Goal: Task Accomplishment & Management: Complete application form

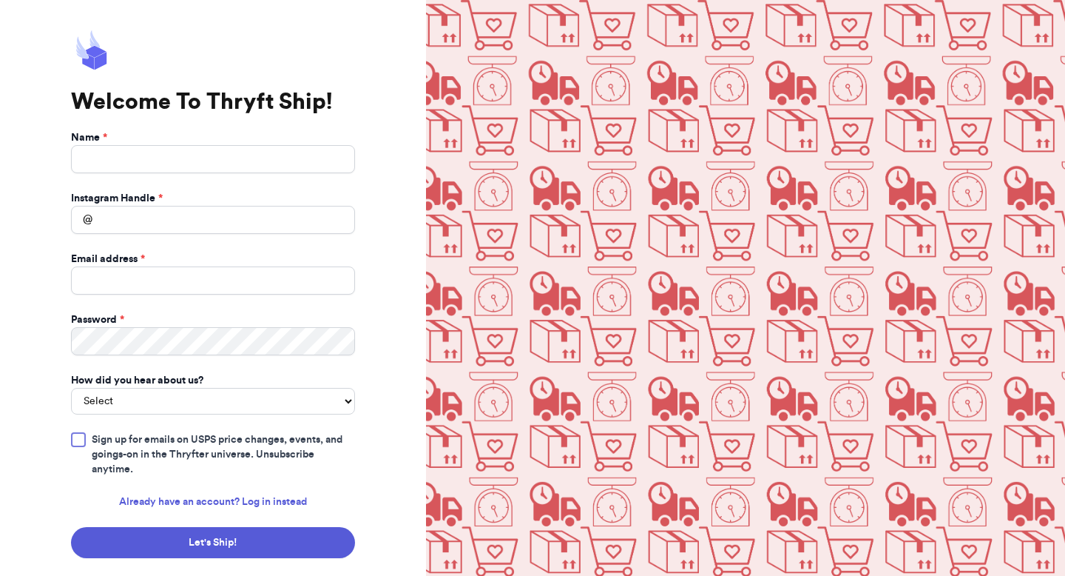
click at [169, 158] on input "Name *" at bounding box center [213, 159] width 284 height 28
type input "Lauren Clure"
type input "laurenmpetitt@gmail.com"
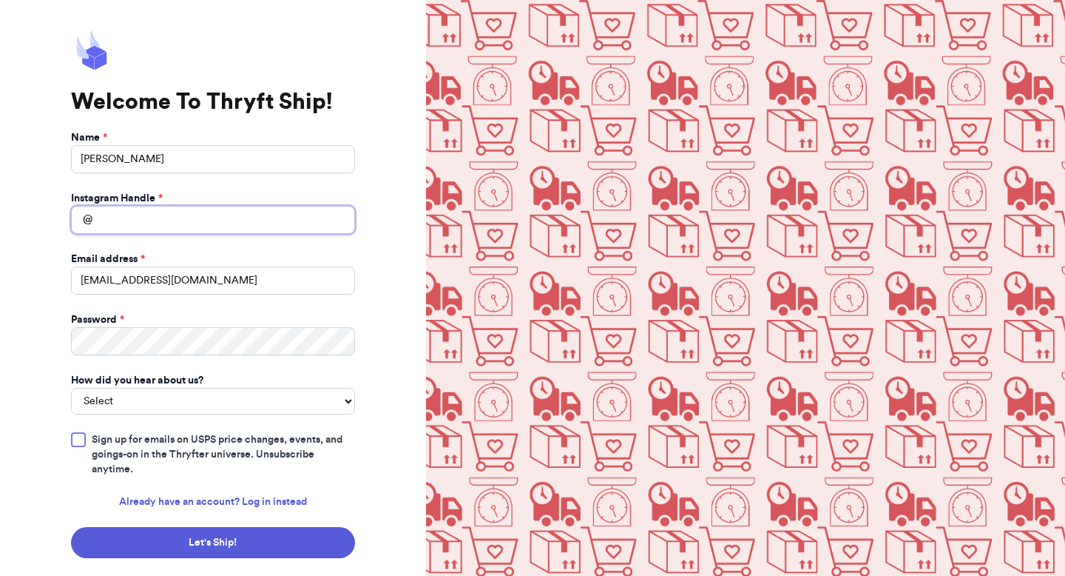
click at [153, 218] on input "Instagram Handle *" at bounding box center [213, 220] width 284 height 28
type input "kindfinds.thrift"
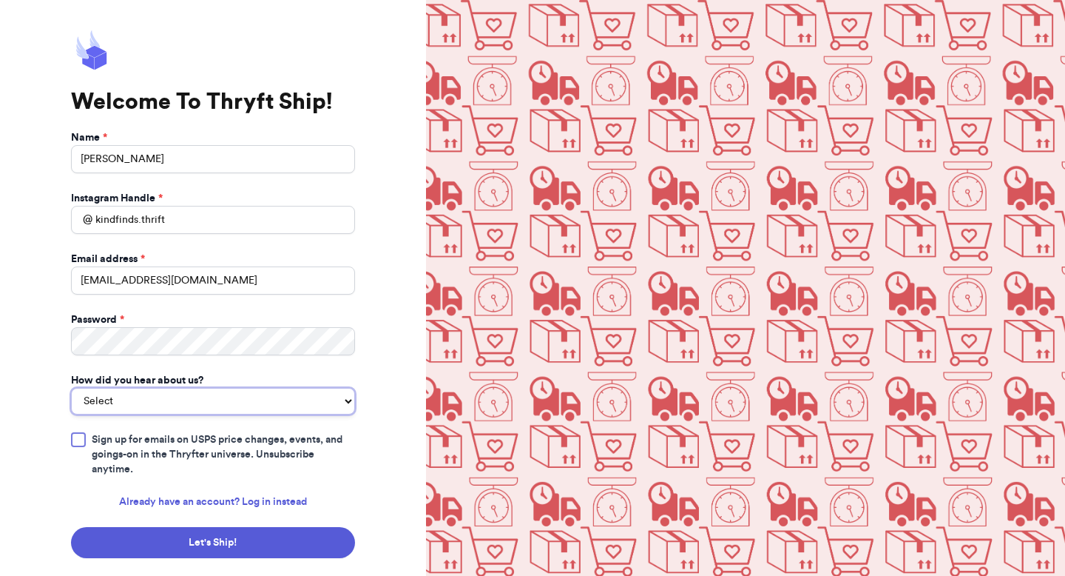
click at [104, 400] on select "Select You reached out to me directly I saw another business post about Thryft …" at bounding box center [213, 401] width 284 height 27
select select "recommendation"
click at [71, 388] on select "Select You reached out to me directly I saw another business post about Thryft …" at bounding box center [213, 401] width 284 height 27
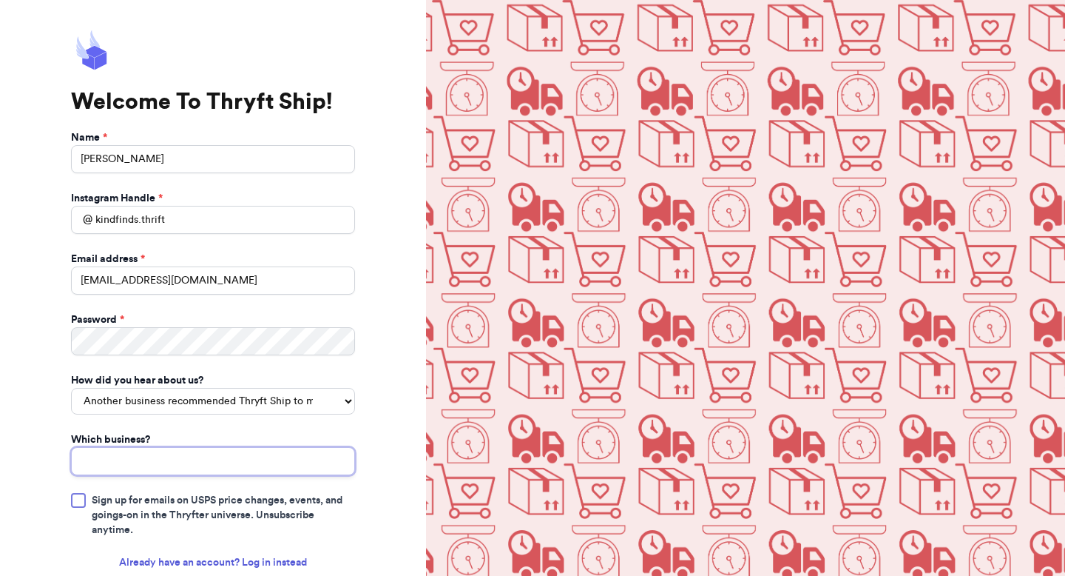
click at [118, 458] on input "Which business?" at bounding box center [213, 461] width 284 height 28
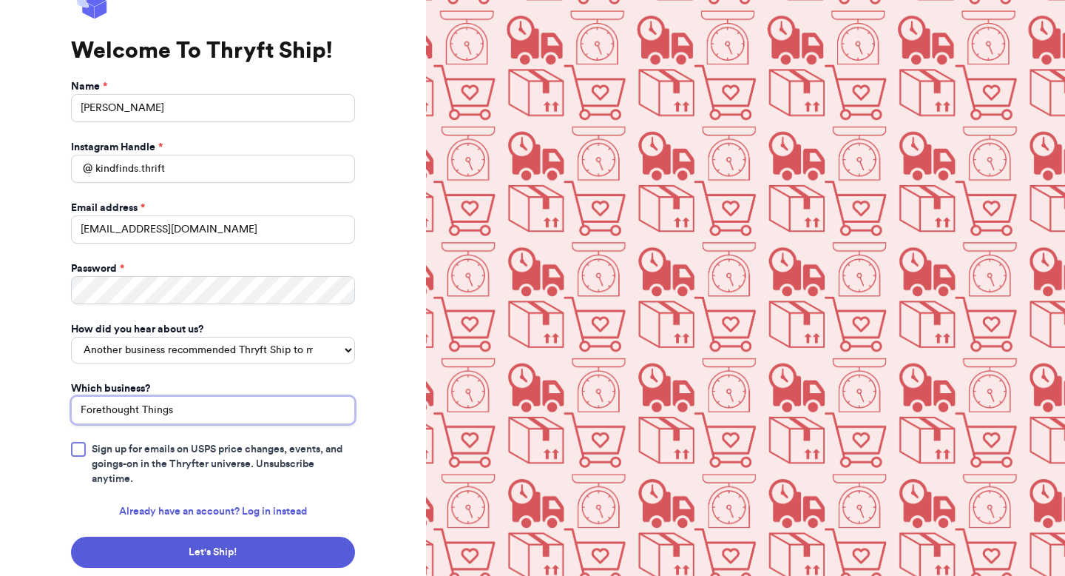
scroll to position [60, 0]
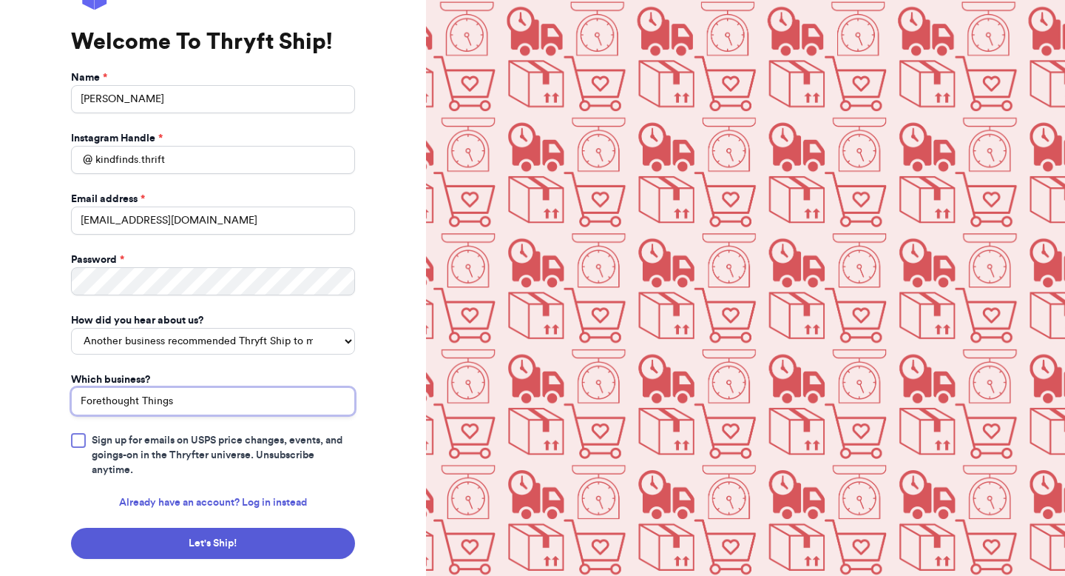
type input "Forethought Things"
click at [81, 442] on div at bounding box center [78, 440] width 15 height 15
click at [0, 0] on input "Sign up for emails on USPS price changes, events, and goings-on in the Thryfter…" at bounding box center [0, 0] width 0 height 0
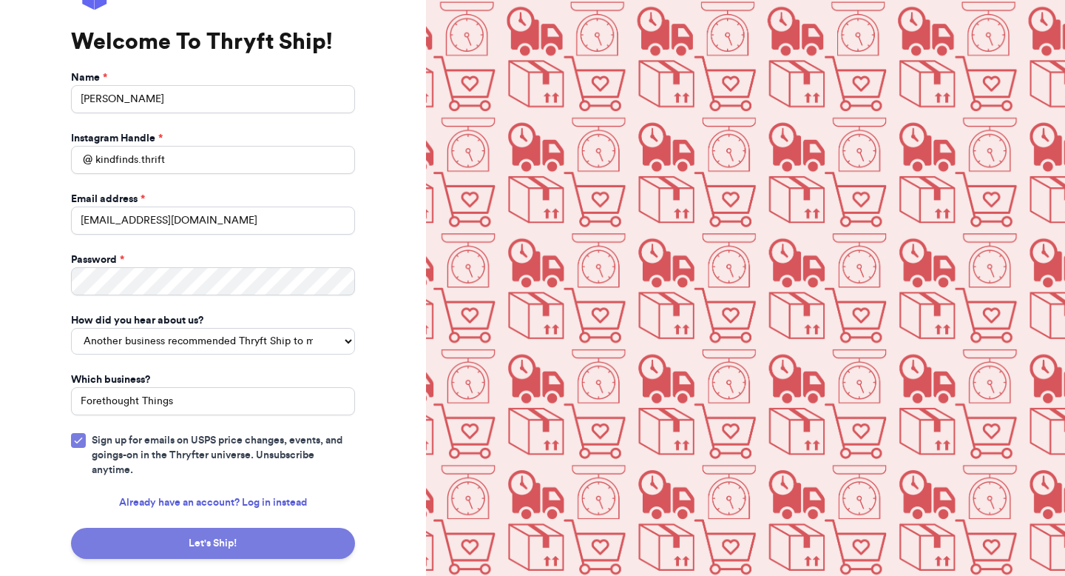
scroll to position [92, 0]
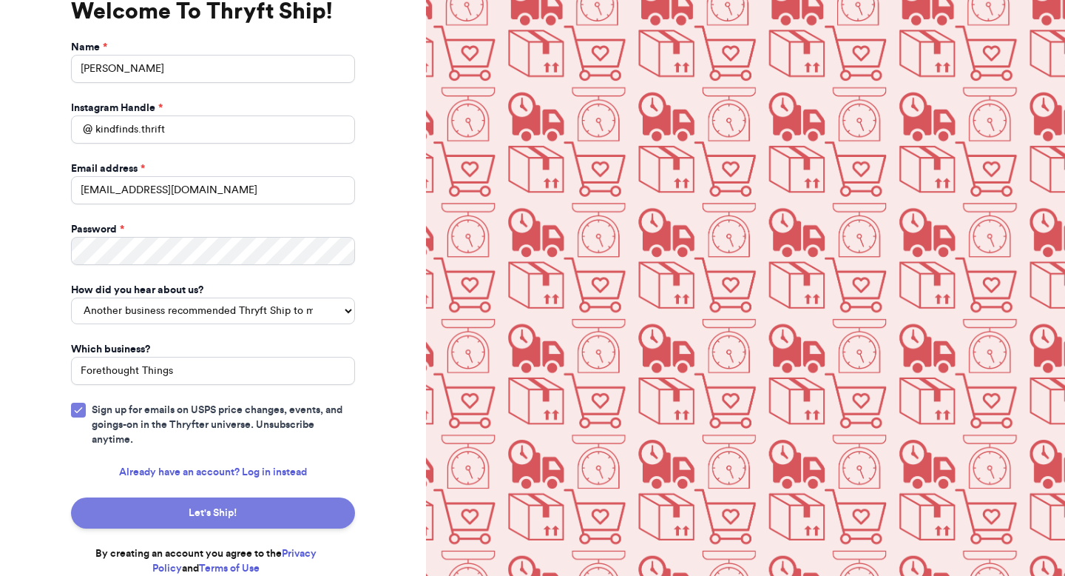
click at [204, 513] on button "Let's Ship!" at bounding box center [213, 512] width 284 height 31
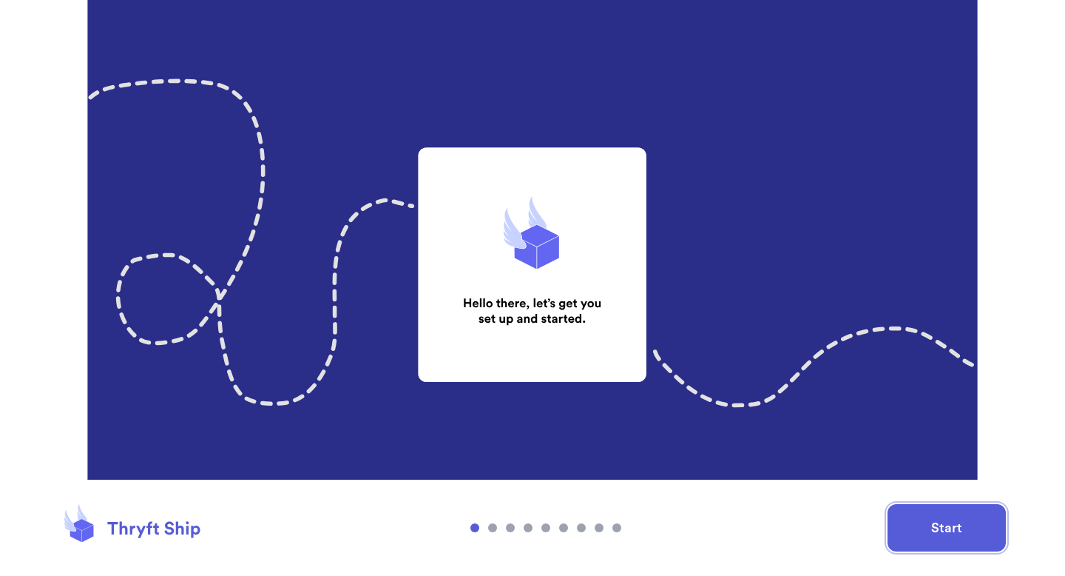
click at [978, 524] on button "Start" at bounding box center [947, 527] width 118 height 47
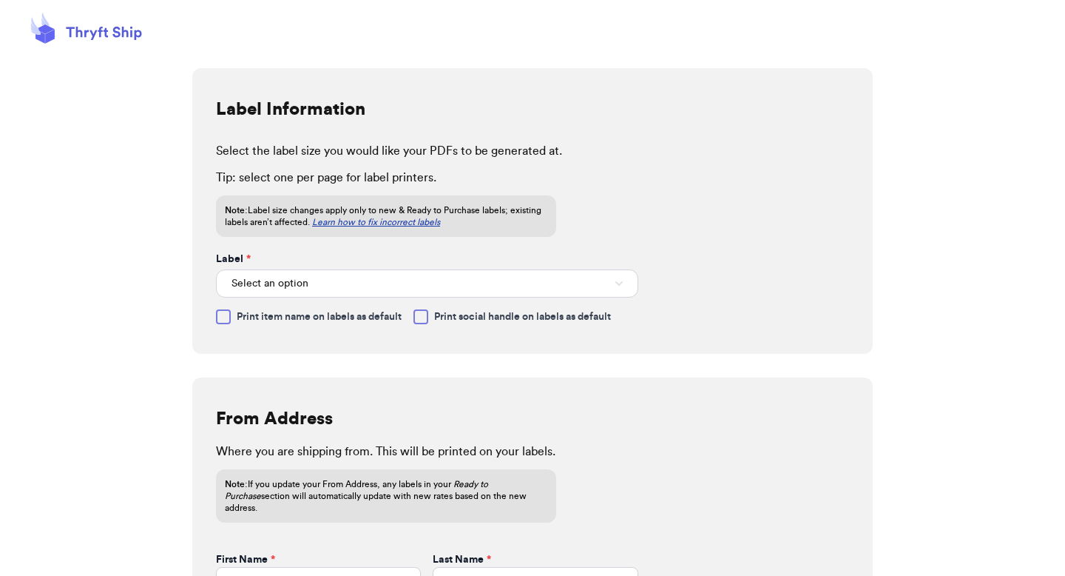
scroll to position [90, 0]
click at [306, 283] on span "Select an option" at bounding box center [270, 282] width 77 height 15
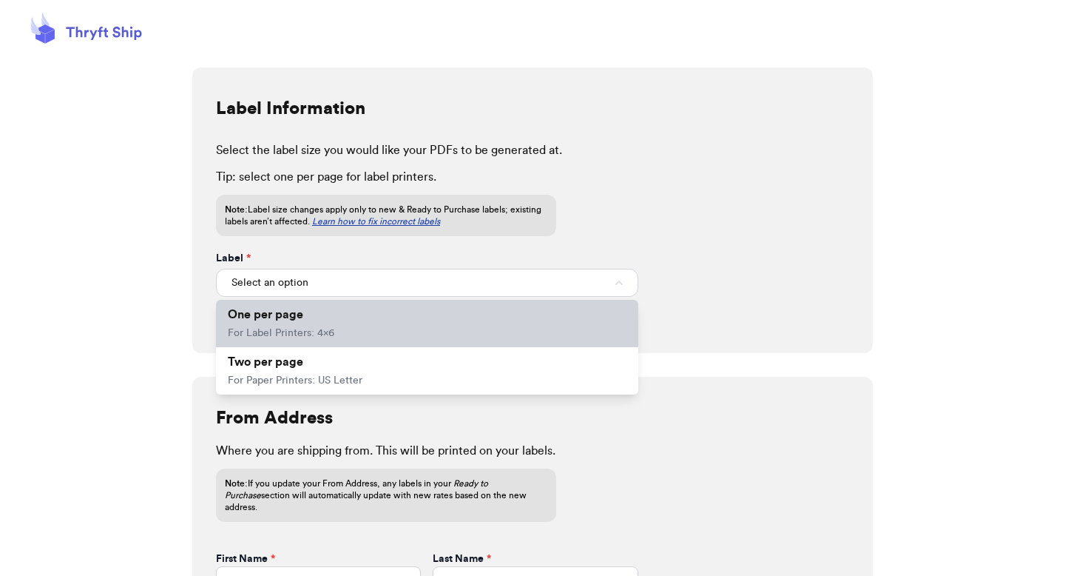
click at [297, 317] on span "One per page" at bounding box center [265, 314] width 75 height 12
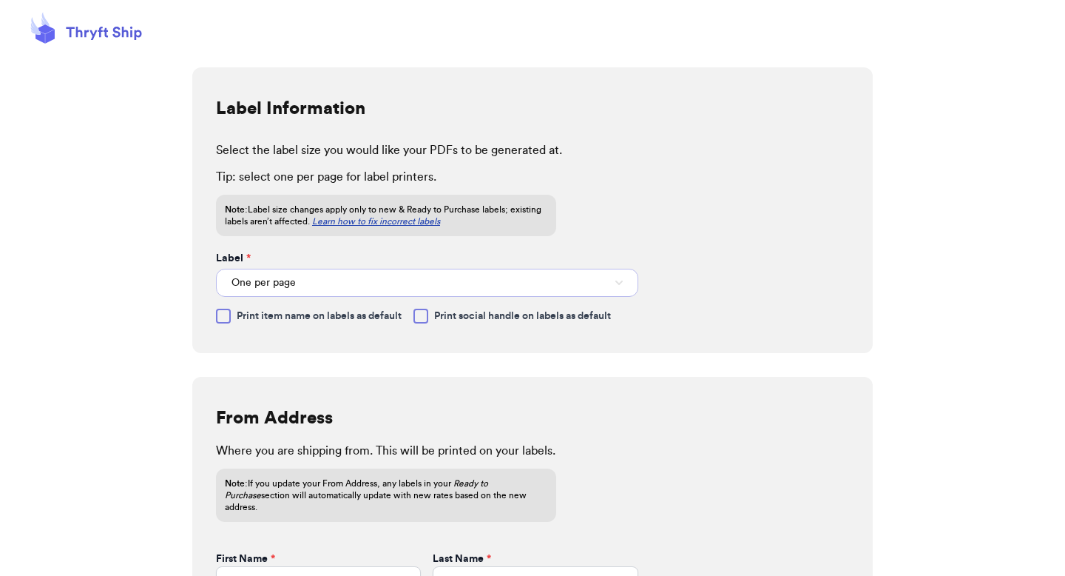
click at [304, 277] on button "One per page" at bounding box center [427, 283] width 422 height 28
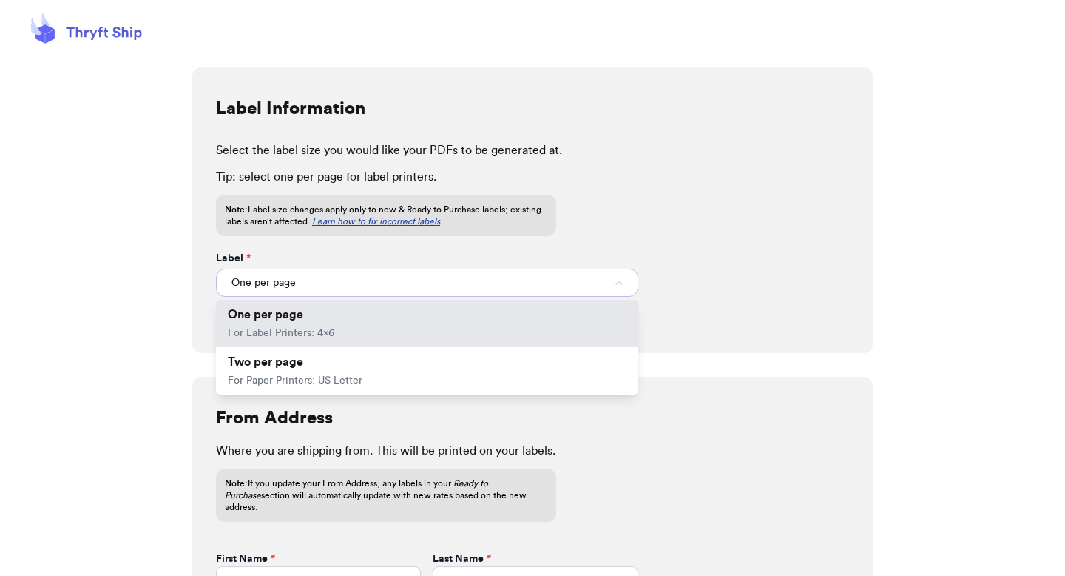
click at [302, 288] on button "One per page" at bounding box center [427, 283] width 422 height 28
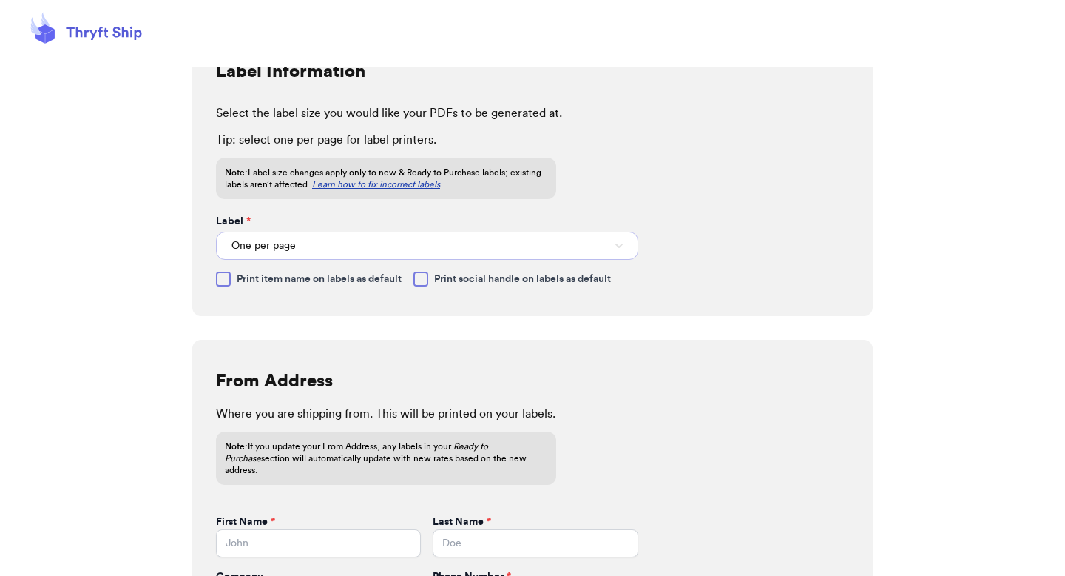
scroll to position [126, 0]
click at [228, 277] on div at bounding box center [223, 279] width 15 height 15
click at [0, 0] on input "Print item name on labels as default" at bounding box center [0, 0] width 0 height 0
click at [425, 279] on div at bounding box center [421, 279] width 15 height 15
click at [0, 0] on input "Print social handle on labels as default" at bounding box center [0, 0] width 0 height 0
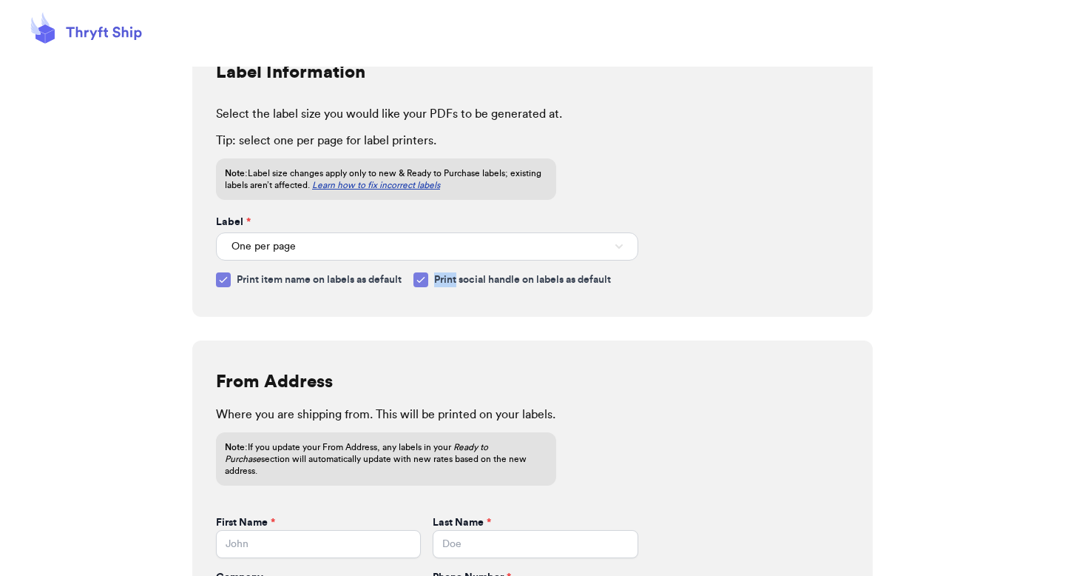
click at [425, 279] on icon at bounding box center [421, 280] width 12 height 12
click at [0, 0] on input "Print social handle on labels as default" at bounding box center [0, 0] width 0 height 0
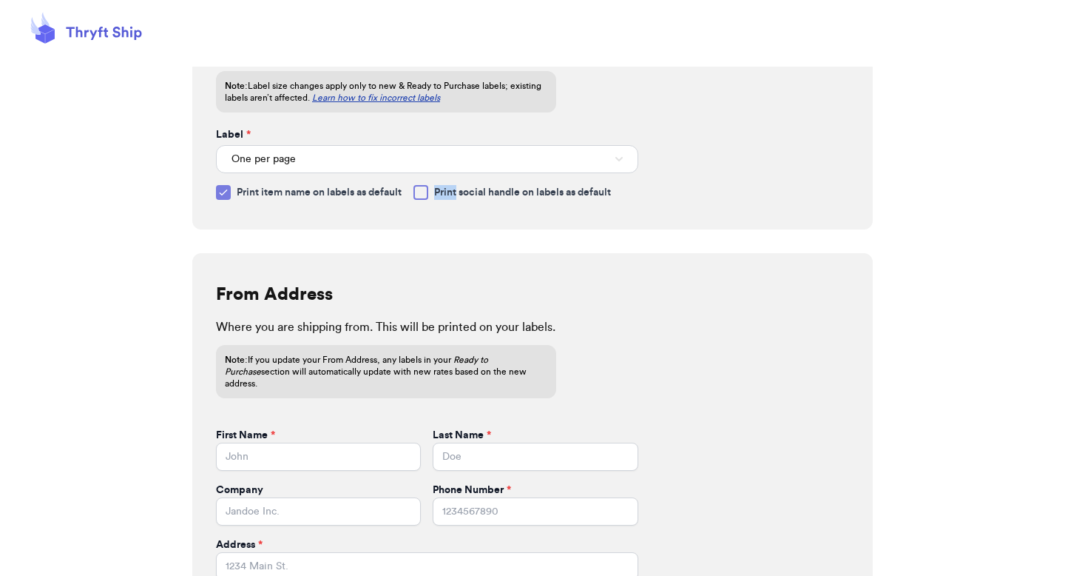
scroll to position [253, 0]
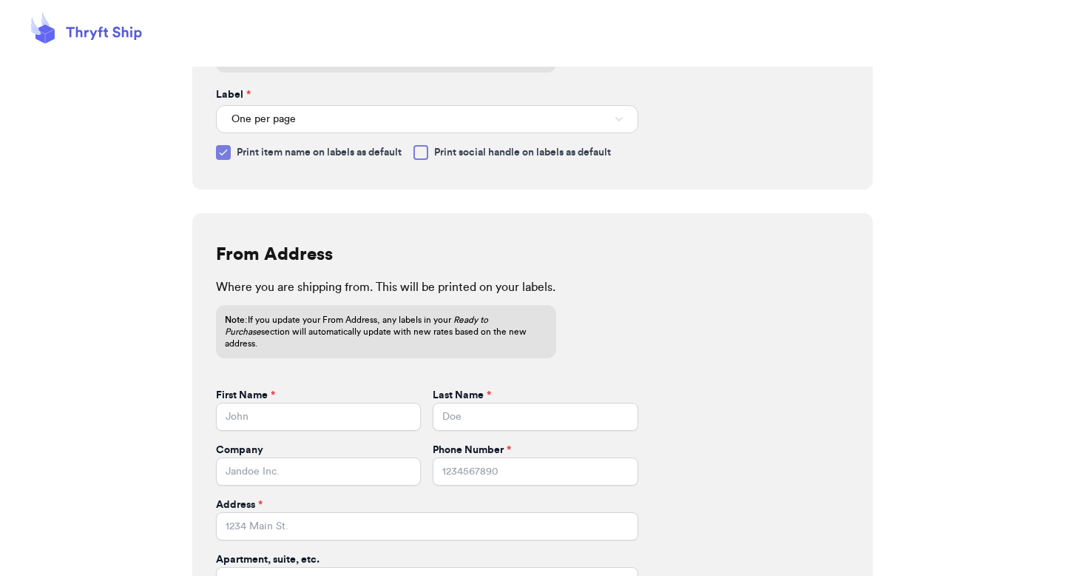
click at [428, 220] on div "From Address Where you are shipping from. This will be printed on your labels. …" at bounding box center [532, 446] width 681 height 466
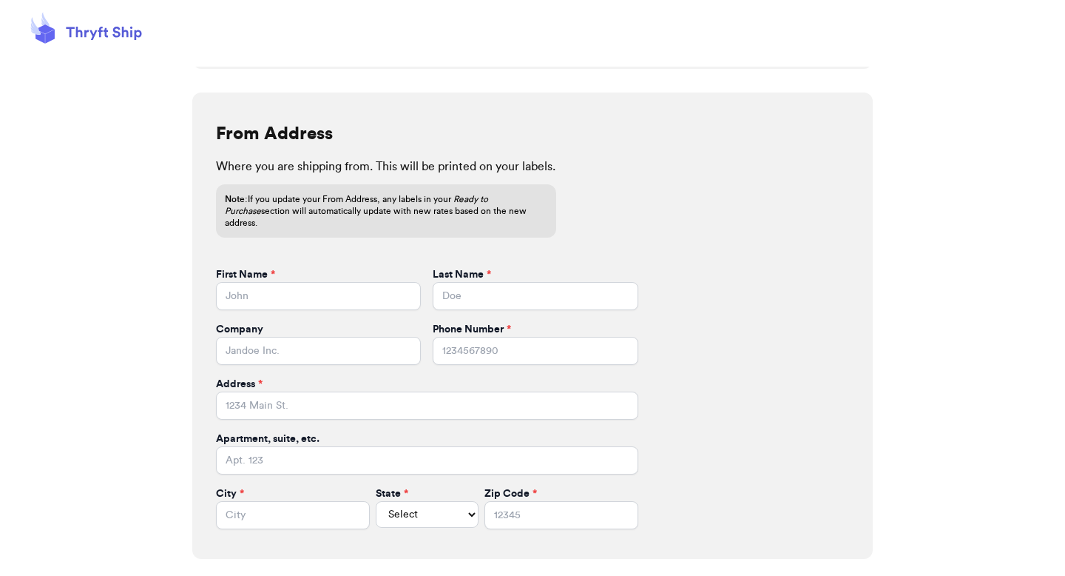
scroll to position [385, 0]
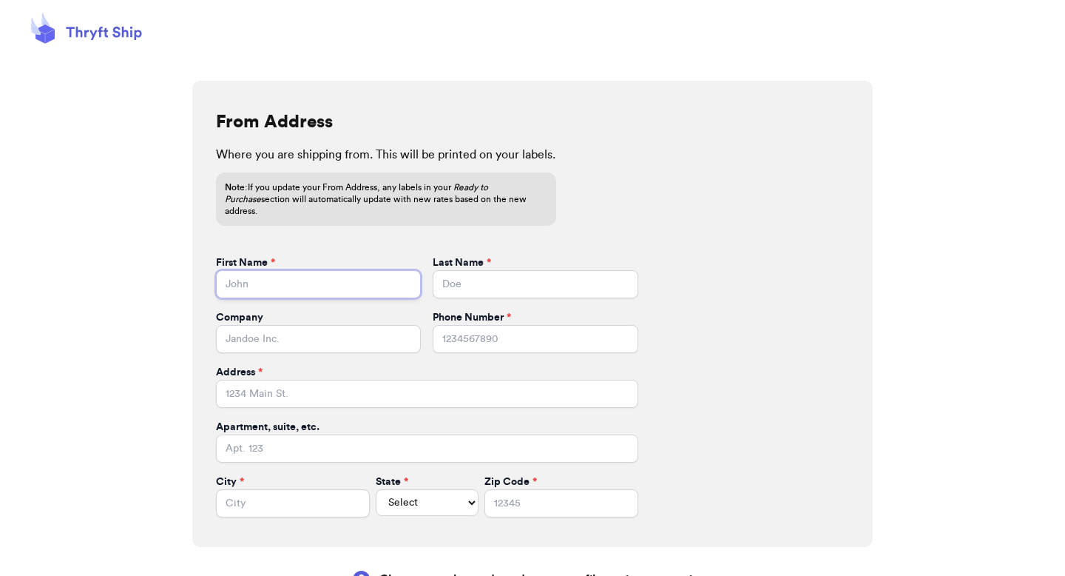
click at [318, 270] on input "First Name *" at bounding box center [318, 284] width 205 height 28
type input "Lauren"
type input "Clure"
type input "4236370030"
type input "5369 Matthews Drive"
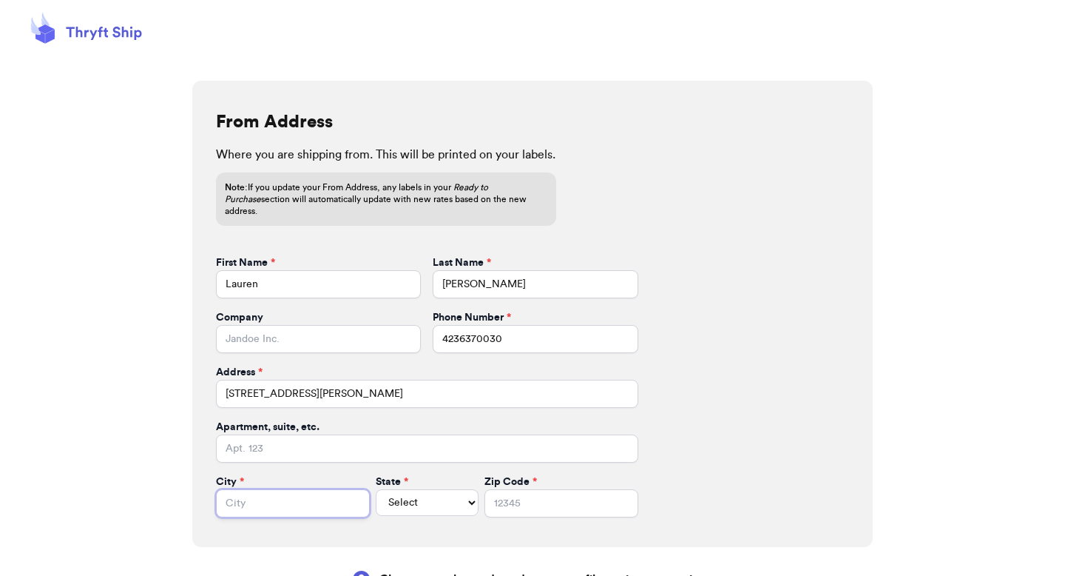
type input "Chattanooga"
select select "TN"
type input "37412"
click at [334, 325] on input "Company" at bounding box center [318, 339] width 205 height 28
click at [143, 328] on div at bounding box center [89, 170] width 178 height 799
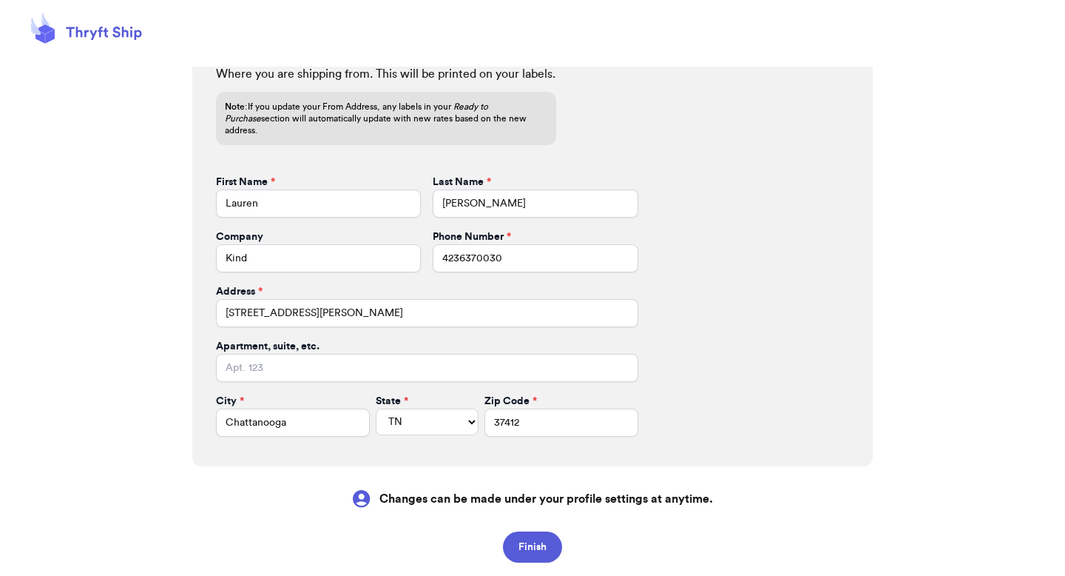
scroll to position [467, 0]
click at [249, 243] on input "Kind" at bounding box center [318, 257] width 205 height 28
type input "KIND"
click at [161, 243] on div at bounding box center [89, 89] width 178 height 799
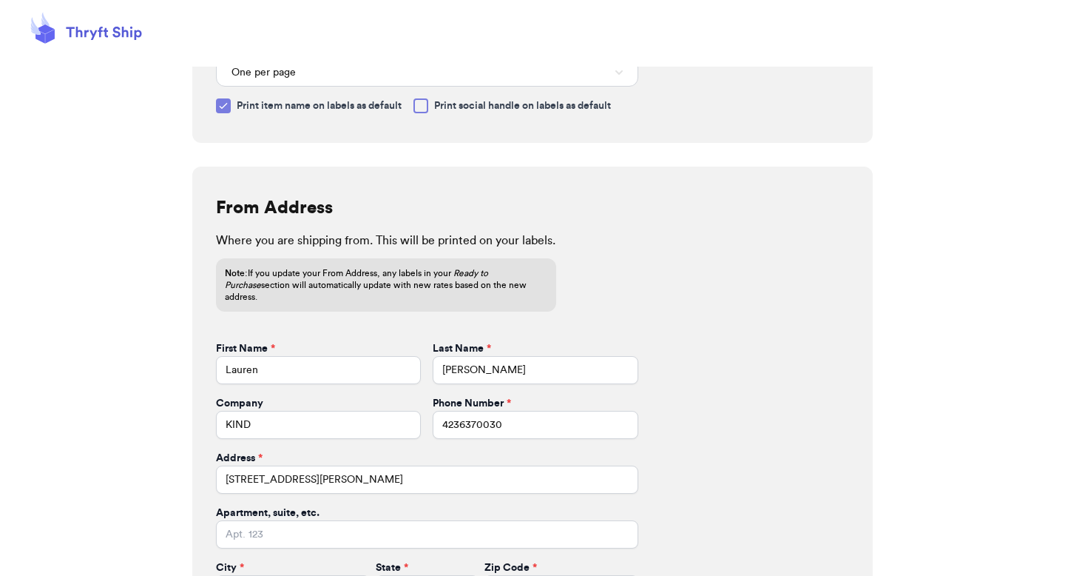
scroll to position [489, 0]
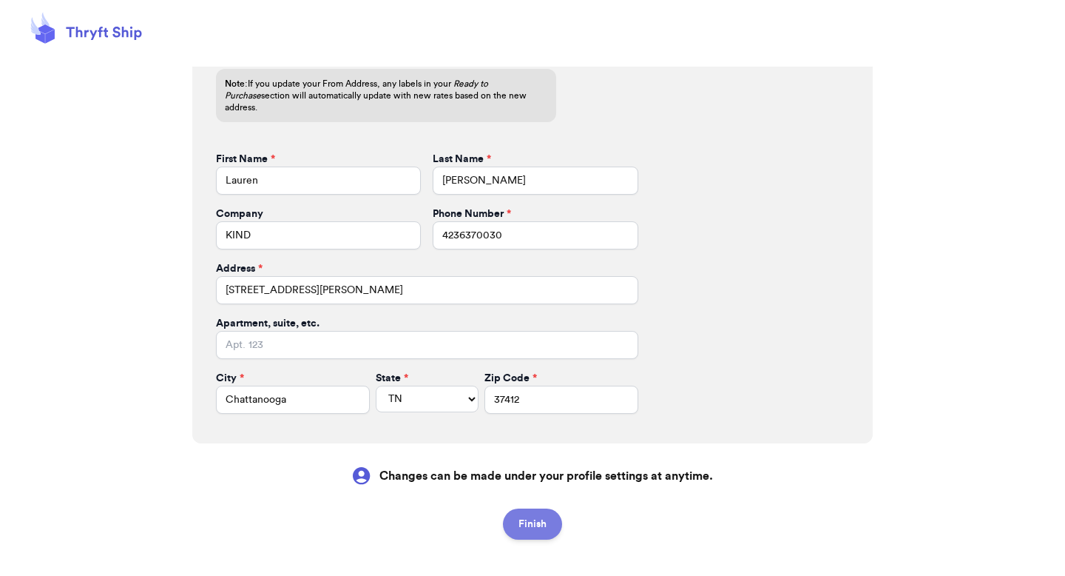
click at [541, 510] on button "Finish" at bounding box center [532, 523] width 59 height 31
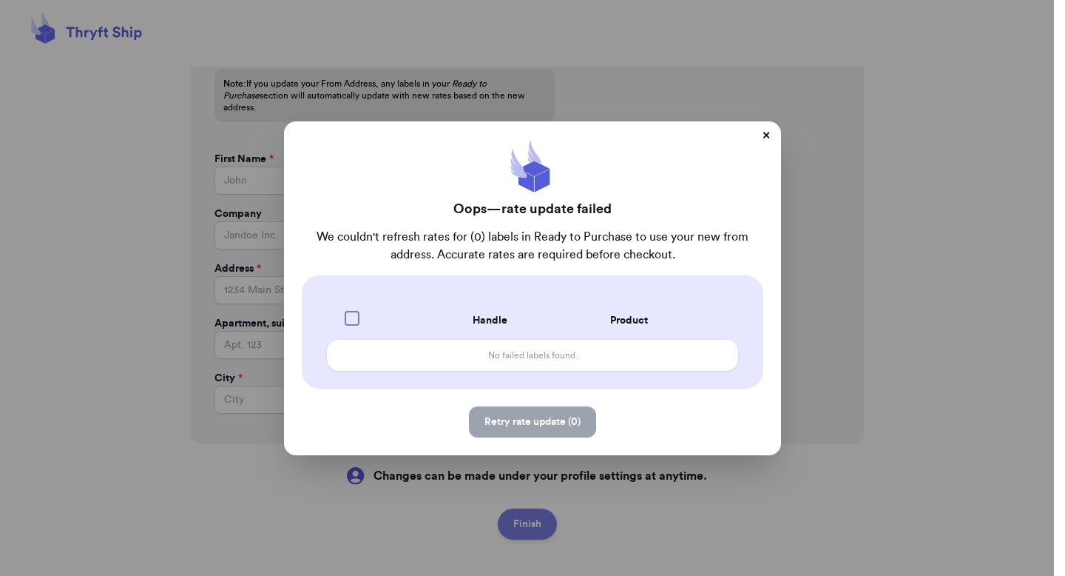
select select
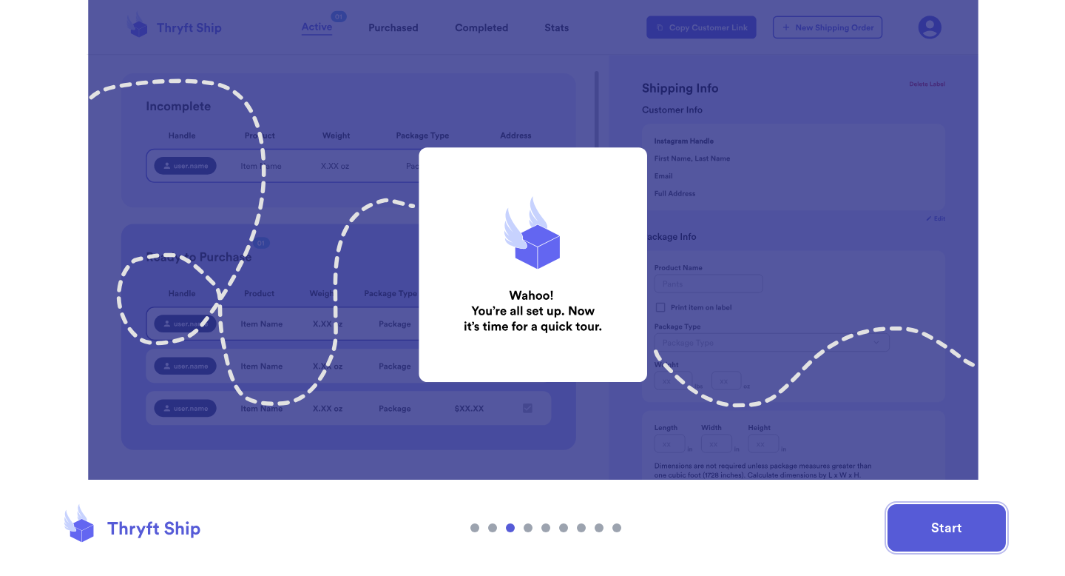
click at [958, 516] on button "Start" at bounding box center [947, 527] width 118 height 47
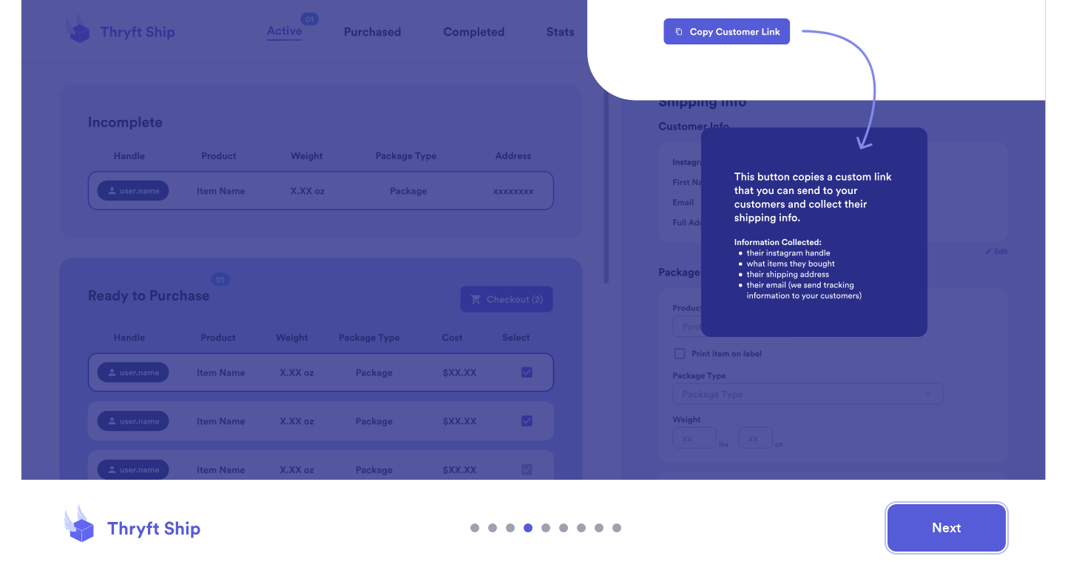
click at [933, 522] on button "Next" at bounding box center [947, 527] width 118 height 47
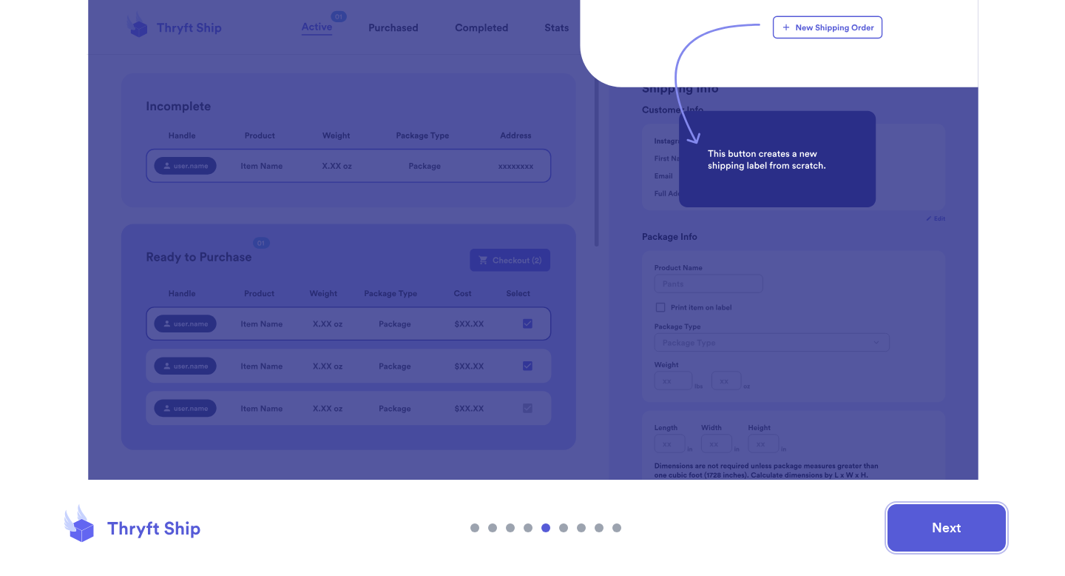
click at [954, 530] on button "Next" at bounding box center [947, 527] width 118 height 47
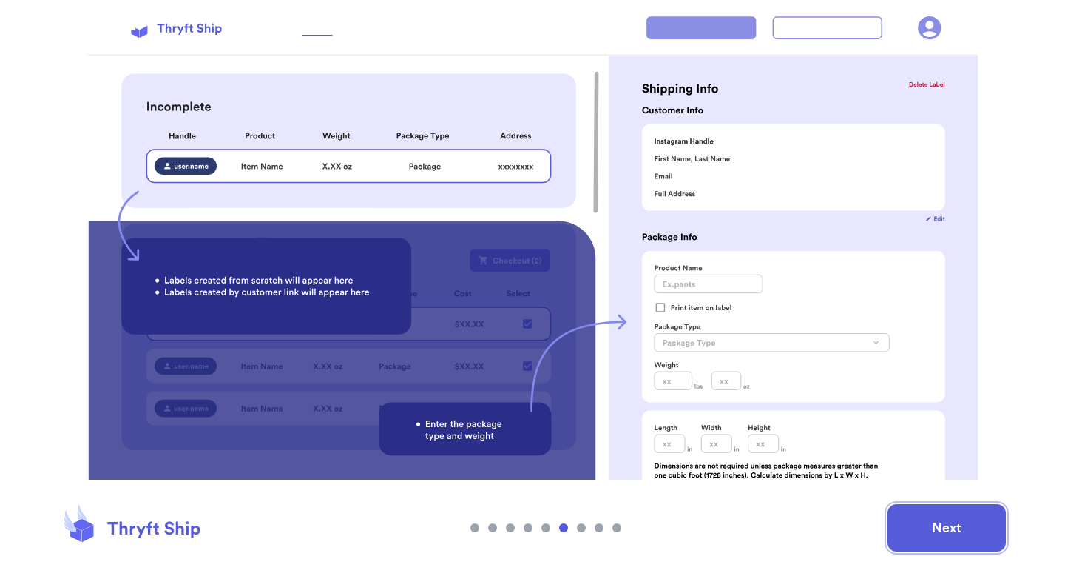
click at [921, 519] on button "Next" at bounding box center [947, 527] width 118 height 47
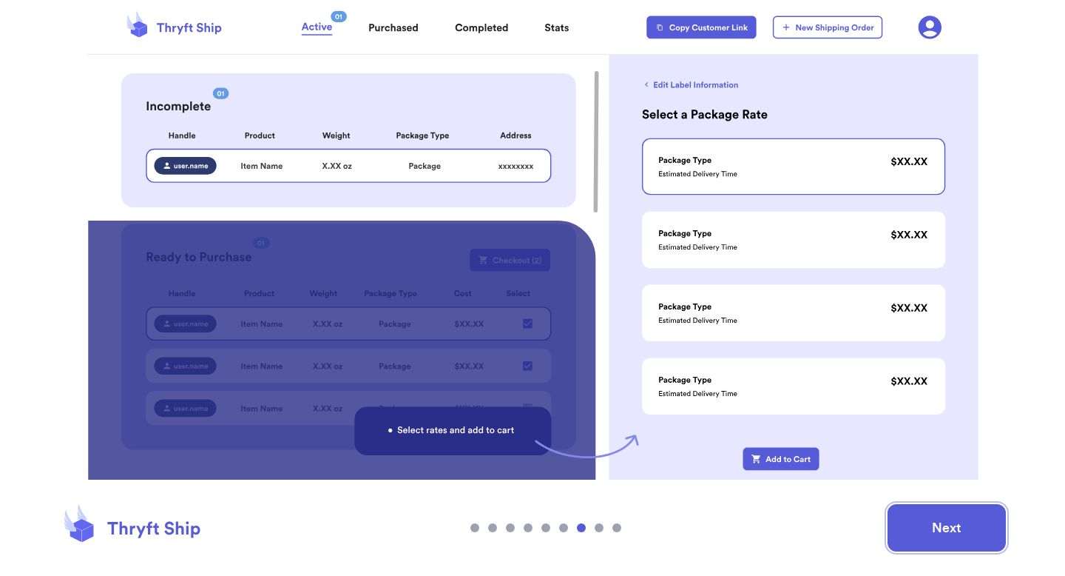
click at [942, 530] on button "Next" at bounding box center [947, 527] width 118 height 47
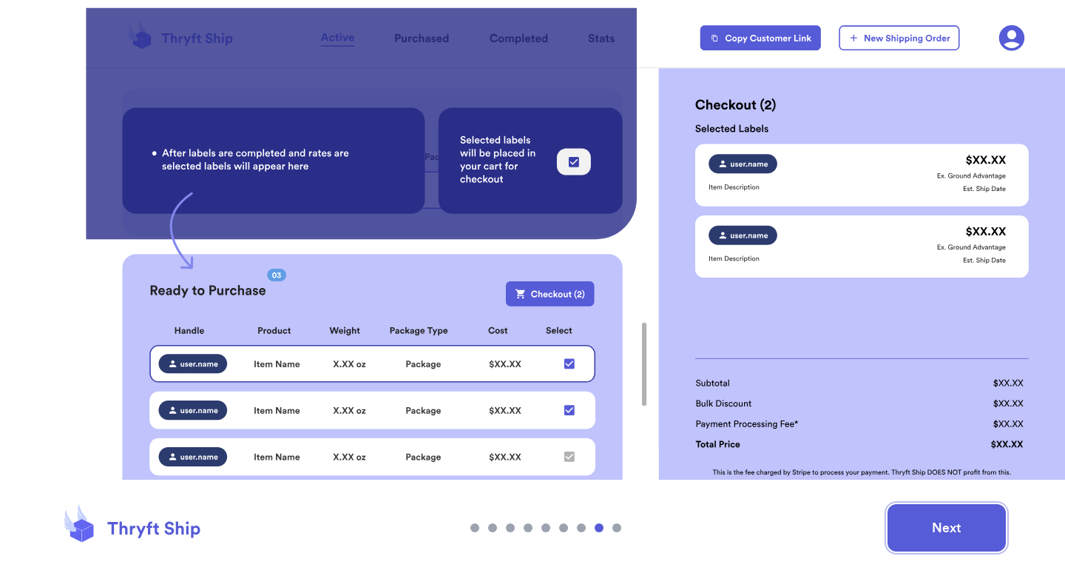
click at [936, 534] on button "Next" at bounding box center [947, 527] width 118 height 47
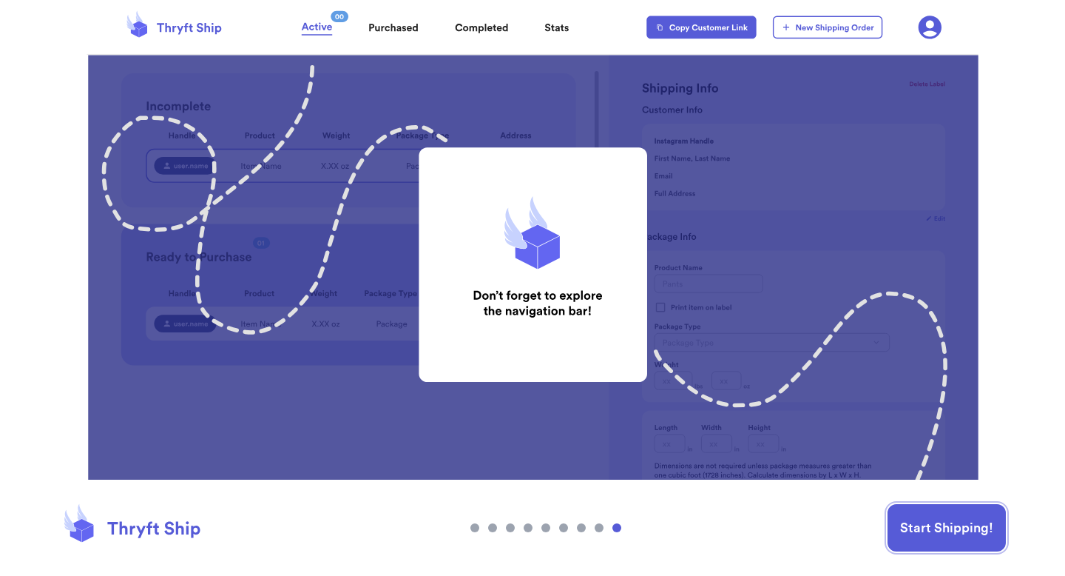
click at [936, 534] on button "Start Shipping!" at bounding box center [947, 527] width 118 height 47
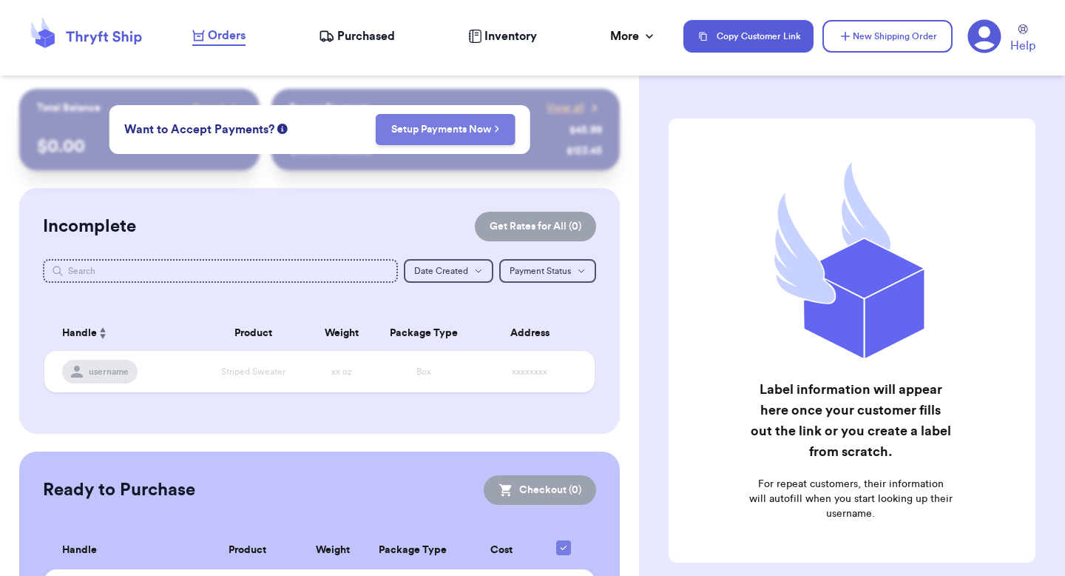
click at [480, 128] on link "Setup Payments Now" at bounding box center [445, 129] width 109 height 15
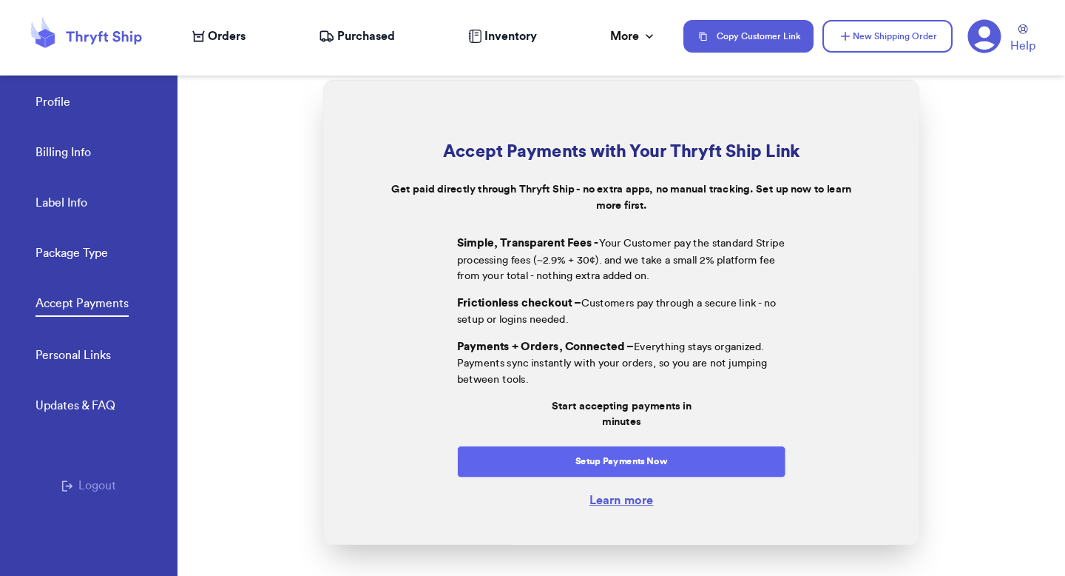
click at [621, 473] on button "Setup Payments Now" at bounding box center [621, 461] width 329 height 32
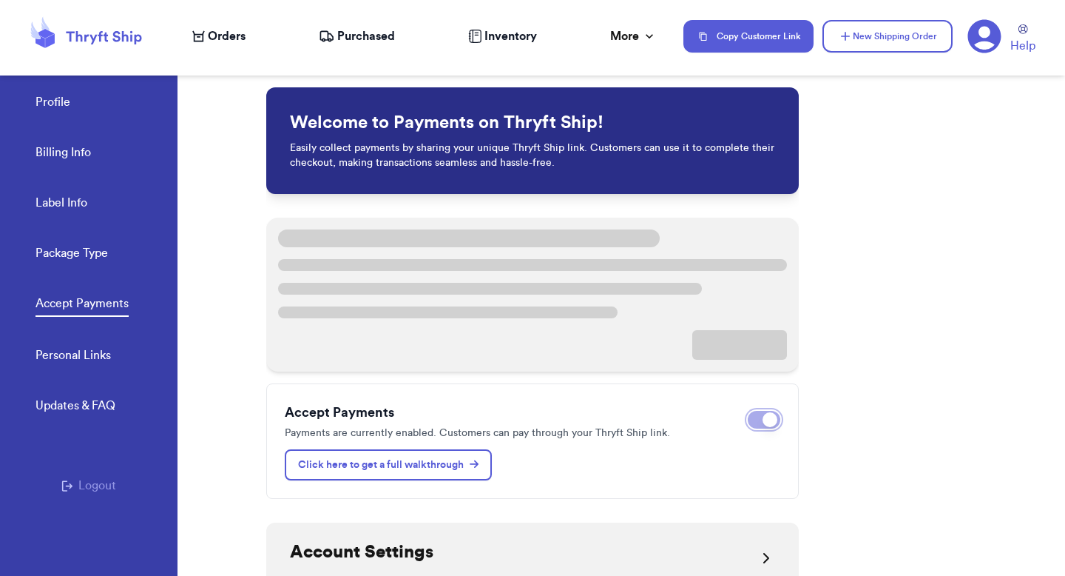
click at [757, 420] on button "Disable payments" at bounding box center [764, 420] width 33 height 18
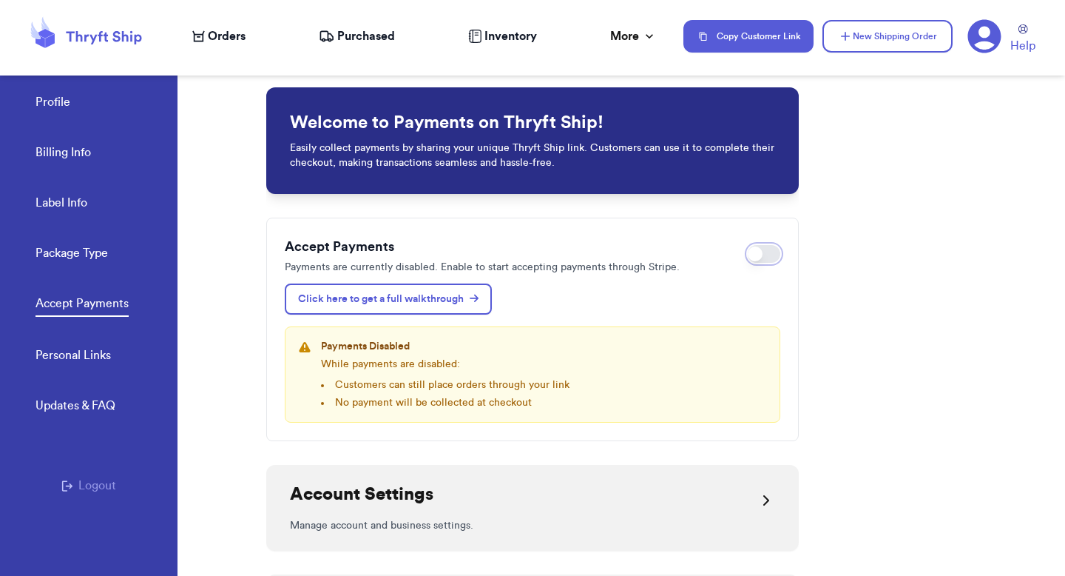
click at [766, 254] on button "Enable payments" at bounding box center [764, 254] width 33 height 18
